Goal: Task Accomplishment & Management: Complete application form

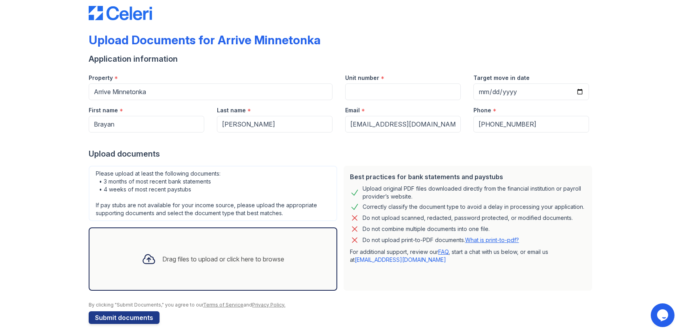
scroll to position [18, 0]
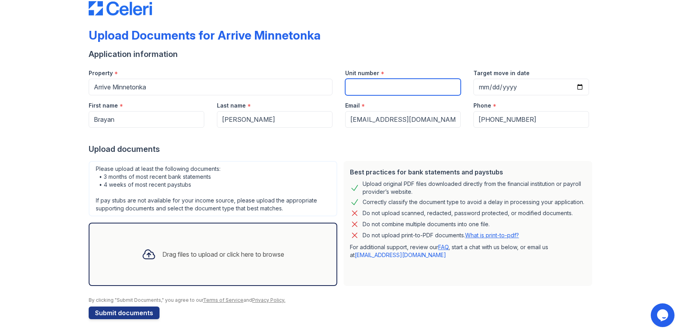
click at [384, 88] on input "Unit number" at bounding box center [403, 87] width 116 height 17
type input "102"
click at [368, 52] on div "Application information" at bounding box center [342, 54] width 507 height 11
click at [311, 173] on div "Please upload at least the following documents: • 3 months of most recent bank …" at bounding box center [213, 188] width 249 height 55
click at [259, 250] on div "Drag files to upload or click here to browse" at bounding box center [223, 255] width 122 height 10
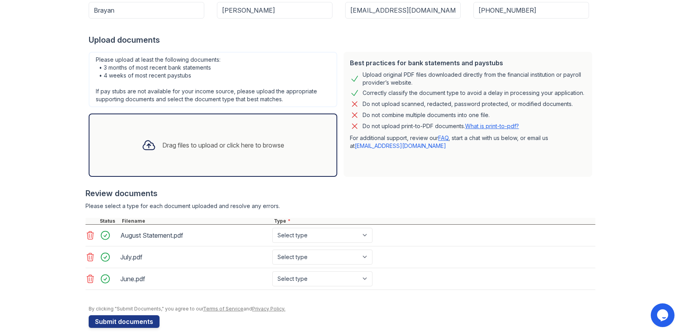
scroll to position [128, 0]
click at [318, 231] on select "Select type Paystub Bank Statement Offer Letter Tax Documents Benefit Award Let…" at bounding box center [322, 235] width 100 height 15
select select "bank_statement"
click at [272, 228] on select "Select type Paystub Bank Statement Offer Letter Tax Documents Benefit Award Let…" at bounding box center [322, 235] width 100 height 15
click at [322, 255] on select "Select type Paystub Bank Statement Offer Letter Tax Documents Benefit Award Let…" at bounding box center [322, 257] width 100 height 15
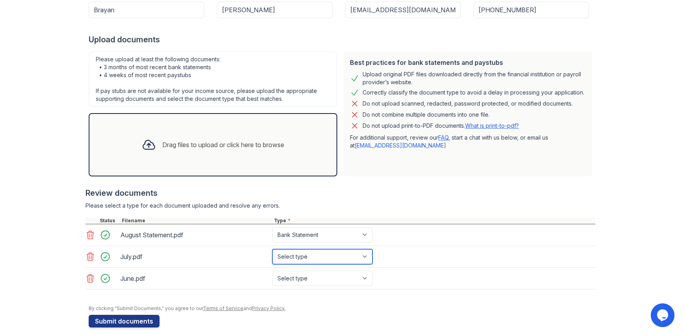
select select "bank_statement"
click at [272, 250] on select "Select type Paystub Bank Statement Offer Letter Tax Documents Benefit Award Let…" at bounding box center [322, 257] width 100 height 15
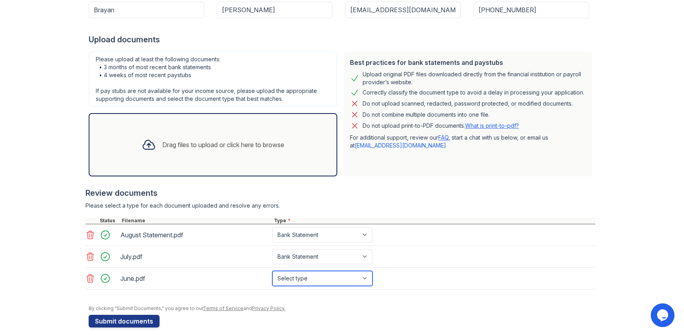
click at [316, 277] on select "Select type Paystub Bank Statement Offer Letter Tax Documents Benefit Award Let…" at bounding box center [322, 278] width 100 height 15
select select "bank_statement"
click at [272, 271] on select "Select type Paystub Bank Statement Offer Letter Tax Documents Benefit Award Let…" at bounding box center [322, 278] width 100 height 15
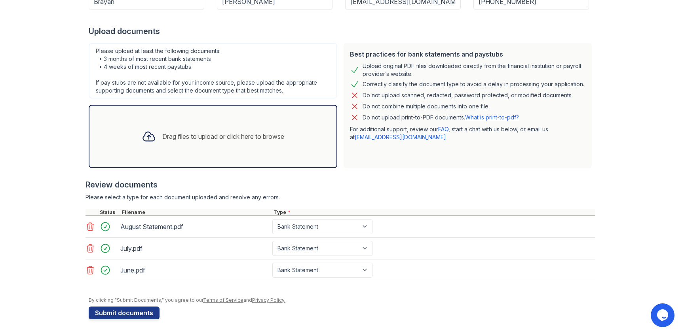
click at [324, 298] on div "By clicking "Submit Documents," you agree to our Terms of Service and Privacy P…" at bounding box center [342, 300] width 507 height 6
click at [131, 313] on button "Submit documents" at bounding box center [124, 313] width 71 height 13
